Goal: Information Seeking & Learning: Learn about a topic

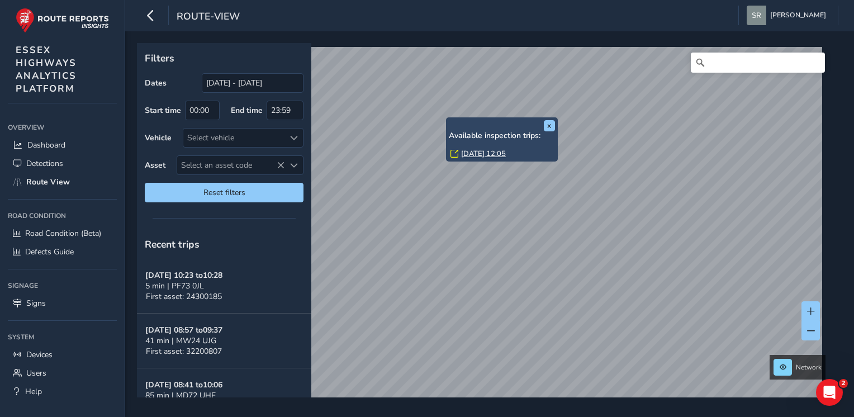
click at [814, 312] on div "Network" at bounding box center [486, 220] width 698 height 354
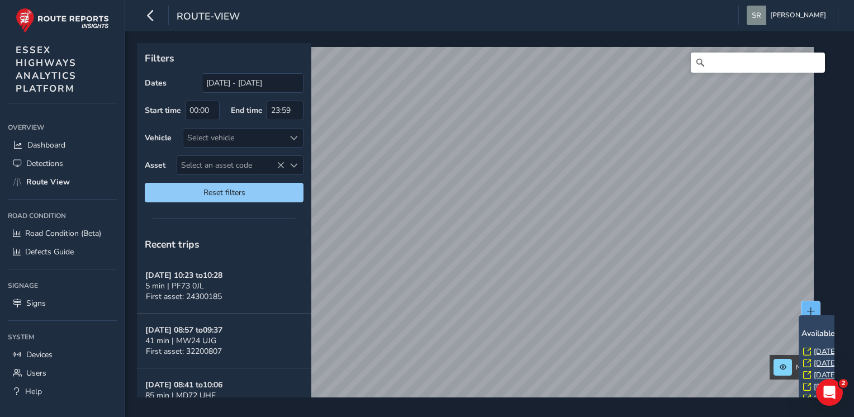
click at [807, 307] on span at bounding box center [811, 311] width 8 height 8
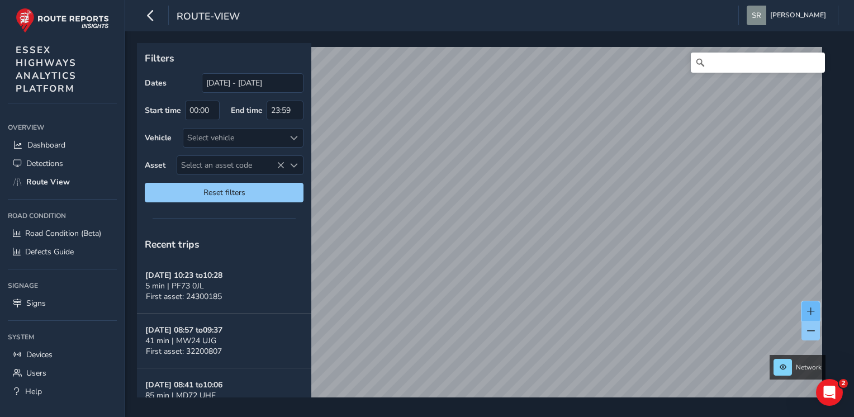
click at [813, 310] on span at bounding box center [811, 311] width 8 height 8
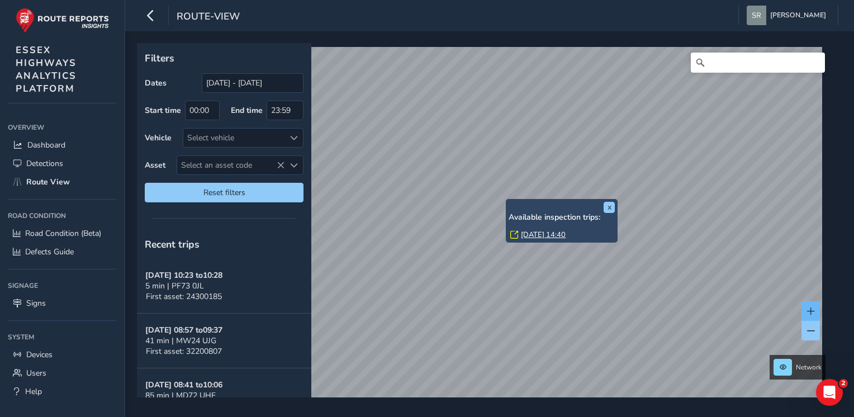
click at [507, 202] on div "x Available inspection trips: [DATE] 14:40" at bounding box center [562, 221] width 112 height 44
click at [543, 231] on link "[DATE] 14:40" at bounding box center [543, 235] width 45 height 10
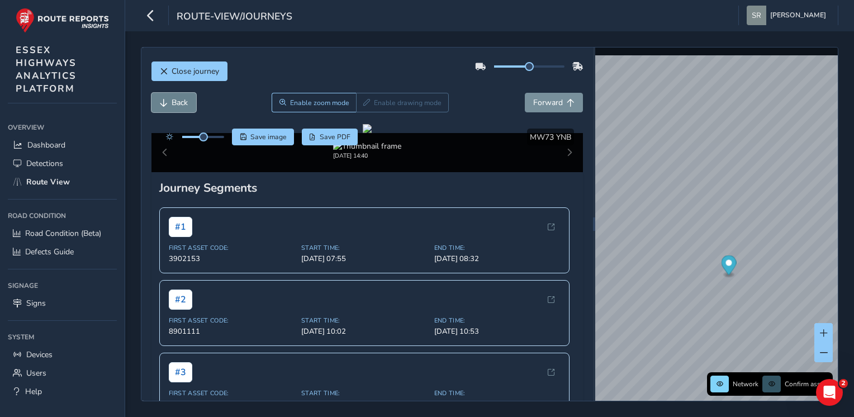
click at [176, 103] on span "Back" at bounding box center [180, 102] width 16 height 11
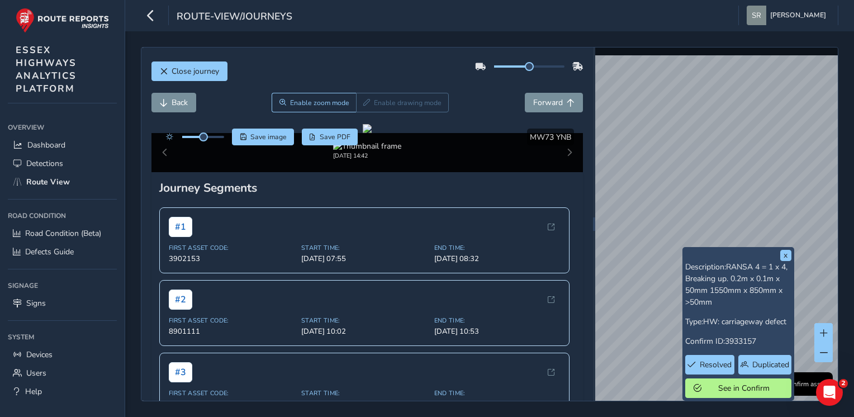
click at [684, 271] on div "x Description: RANSA 4 = 1 x 4, Breaking up. 0.2m x 0.1m x 50mm 1550mm x 850mm …" at bounding box center [716, 224] width 243 height 353
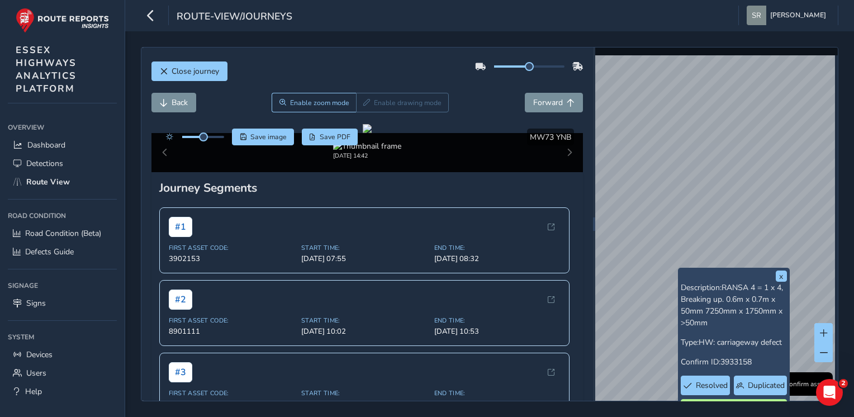
click at [698, 279] on div "x Description: RANSA 4 = 1 x 4, Breaking up. 0.6m x 0.7m x 50mm 7250mm x 1750mm…" at bounding box center [716, 224] width 243 height 353
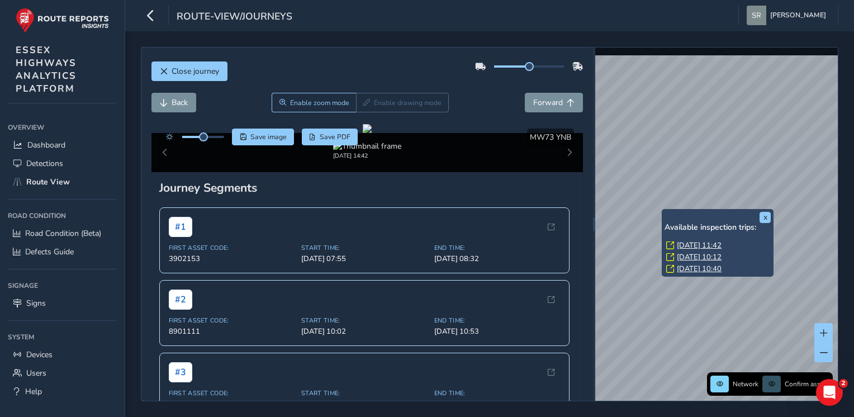
click at [689, 244] on link "[DATE] 11:42" at bounding box center [699, 245] width 45 height 10
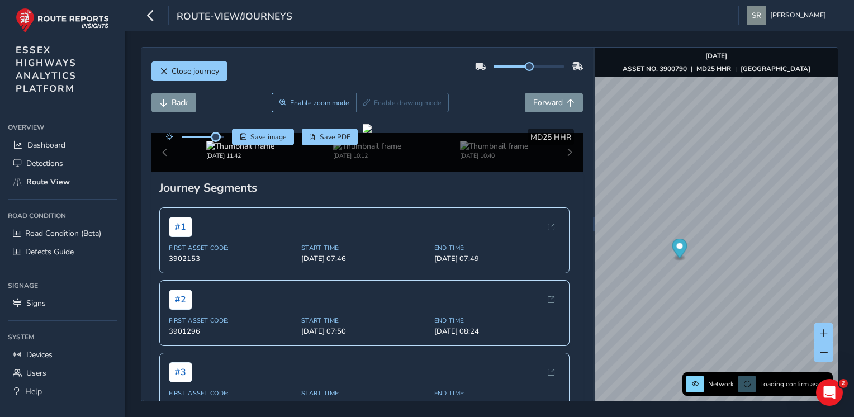
drag, startPoint x: 206, startPoint y: 140, endPoint x: 216, endPoint y: 141, distance: 10.8
click at [216, 141] on div at bounding box center [192, 137] width 64 height 17
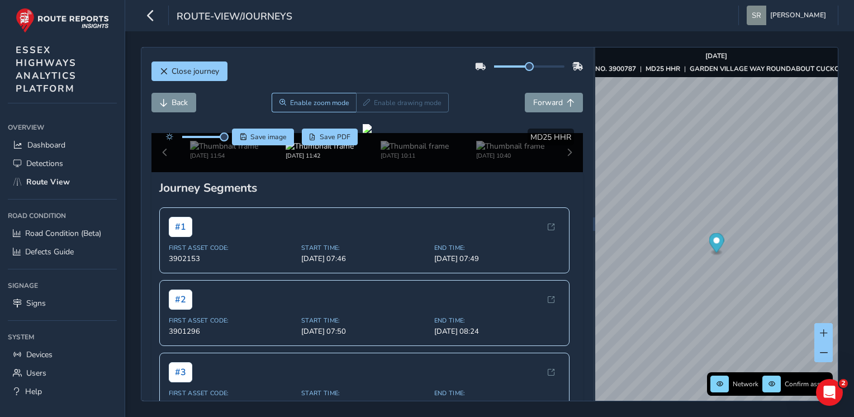
click at [290, 81] on div "Close journey" at bounding box center [367, 76] width 432 height 36
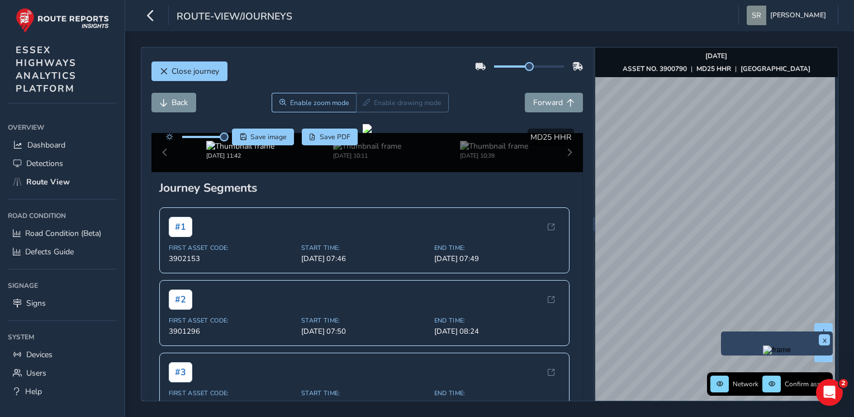
click at [724, 332] on div "x" at bounding box center [777, 343] width 112 height 24
click at [756, 354] on img "Preview frame" at bounding box center [770, 349] width 28 height 9
